Goal: Share content

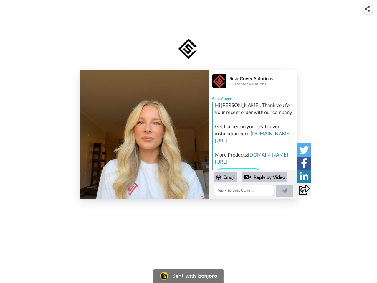
click at [368, 9] on img at bounding box center [367, 9] width 5 height 6
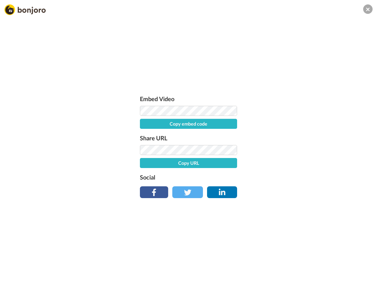
click at [144, 134] on label "Share URL" at bounding box center [188, 137] width 97 height 9
click at [253, 184] on div "Embed Video Copy embed code Share URL Copy URL Social" at bounding box center [188, 173] width 377 height 283
click at [226, 177] on label "Social" at bounding box center [188, 176] width 97 height 9
click at [265, 177] on div "Embed Video Copy embed code Share URL Copy URL Social" at bounding box center [188, 173] width 377 height 283
click at [285, 191] on div "Embed Video Copy embed code Share URL Copy URL Social" at bounding box center [188, 173] width 377 height 283
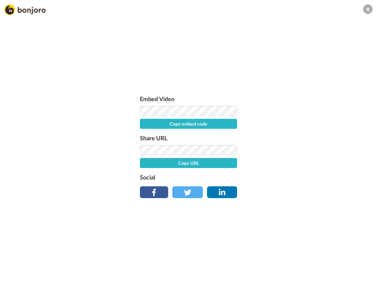
click at [304, 150] on div "Embed Video Copy embed code Share URL Copy URL Social" at bounding box center [188, 173] width 377 height 283
click at [304, 163] on div "Embed Video Copy embed code Share URL Copy URL Social" at bounding box center [188, 173] width 377 height 283
click at [304, 176] on div "Embed Video Copy embed code Share URL Copy URL Social" at bounding box center [188, 173] width 377 height 283
click at [304, 189] on div "Embed Video Copy embed code Share URL Copy URL Social" at bounding box center [188, 173] width 377 height 283
